Goal: Task Accomplishment & Management: Use online tool/utility

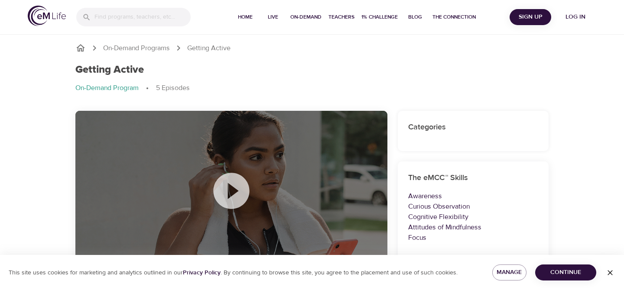
click at [237, 185] on icon at bounding box center [231, 191] width 36 height 36
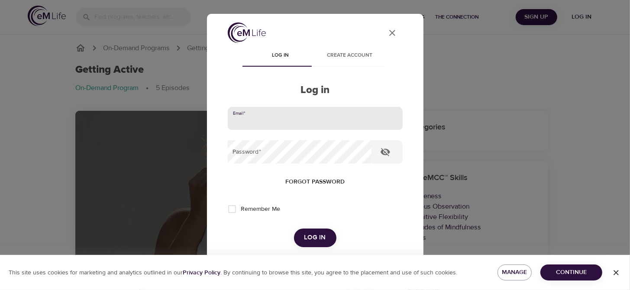
click at [265, 115] on input "email" at bounding box center [315, 118] width 175 height 23
type input "amber.bushra@conocophillips.com"
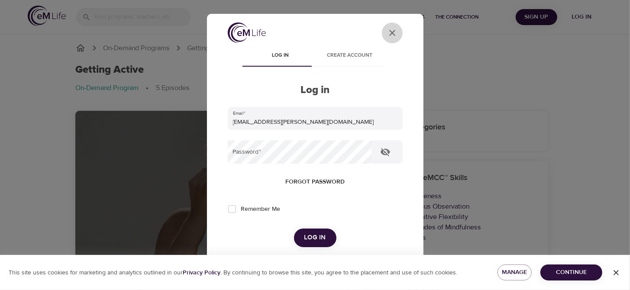
click at [389, 32] on icon "close" at bounding box center [392, 33] width 6 height 6
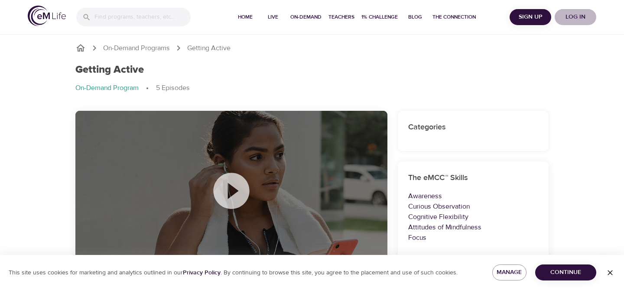
click at [581, 16] on span "Log in" at bounding box center [575, 17] width 35 height 11
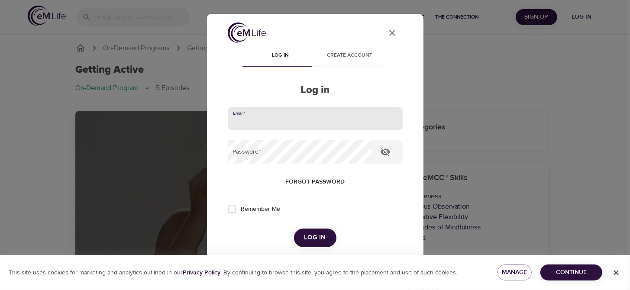
click at [308, 123] on input "email" at bounding box center [315, 118] width 175 height 23
type input "amber.bushra@conocophillips.com"
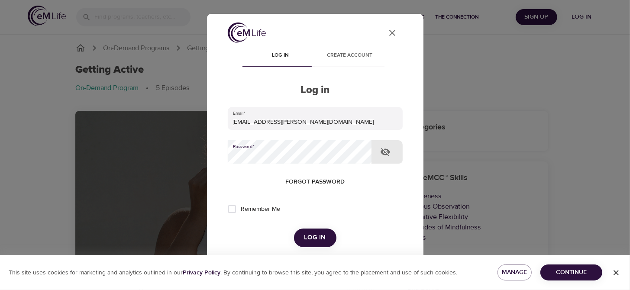
click at [294, 229] on button "Log in" at bounding box center [315, 238] width 42 height 18
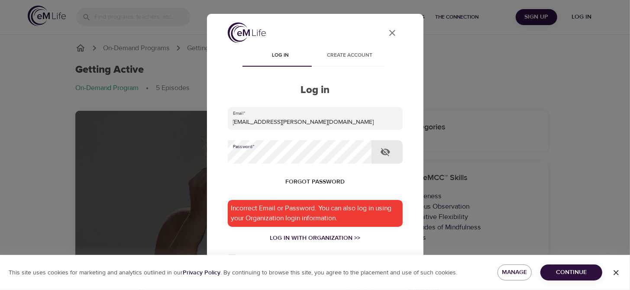
click at [201, 155] on div "User Profile Log in Create account Log in Email   * amber.bushra@conocophillips…" at bounding box center [315, 145] width 630 height 290
click at [294, 278] on button "Log in" at bounding box center [315, 287] width 42 height 18
click at [283, 236] on div "Log in with Organization >>" at bounding box center [315, 238] width 175 height 9
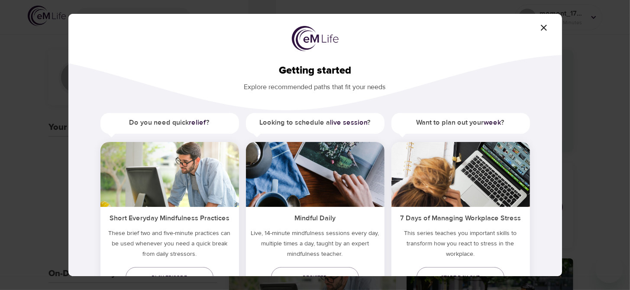
click at [543, 27] on icon "button" at bounding box center [544, 28] width 6 height 6
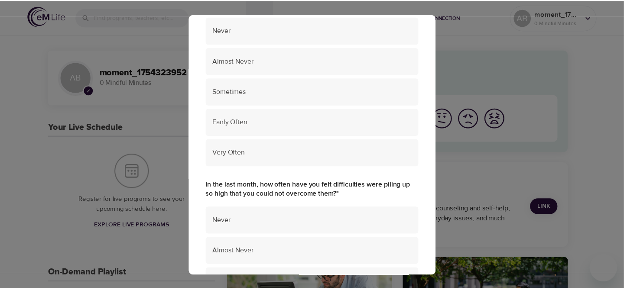
scroll to position [654, 0]
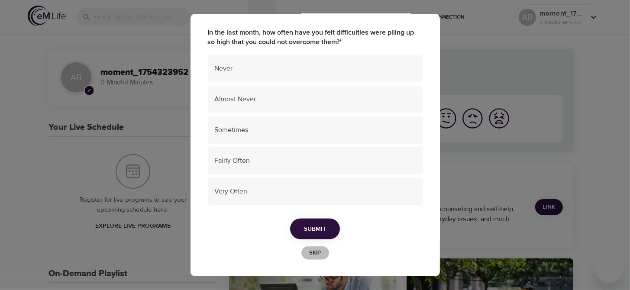
click at [310, 255] on span "Skip" at bounding box center [315, 253] width 19 height 10
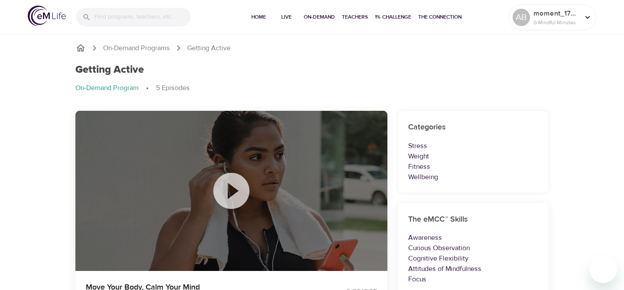
click at [229, 194] on icon at bounding box center [231, 190] width 43 height 43
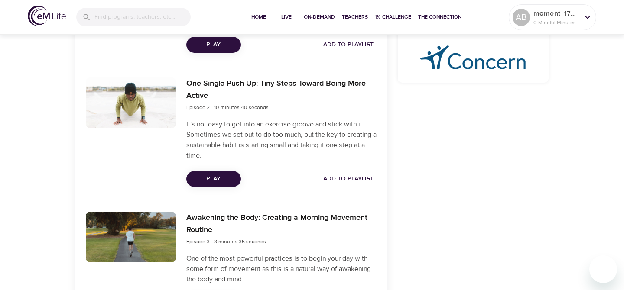
scroll to position [386, 0]
click at [213, 178] on span "Play" at bounding box center [213, 179] width 41 height 11
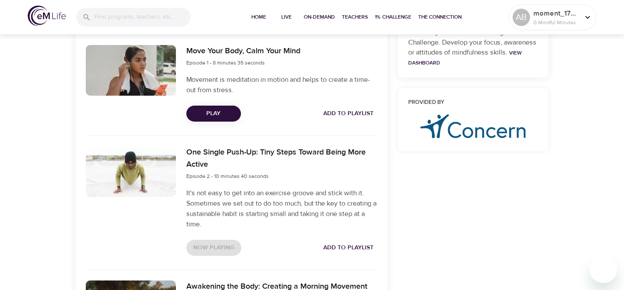
scroll to position [518, 0]
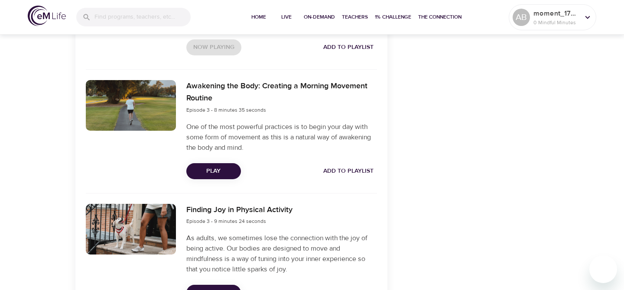
click at [211, 171] on span "Play" at bounding box center [213, 171] width 41 height 11
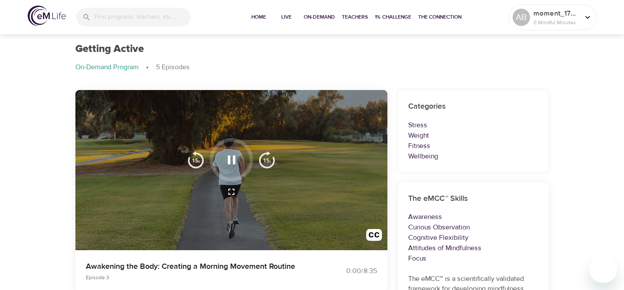
scroll to position [0, 0]
